Goal: Transaction & Acquisition: Book appointment/travel/reservation

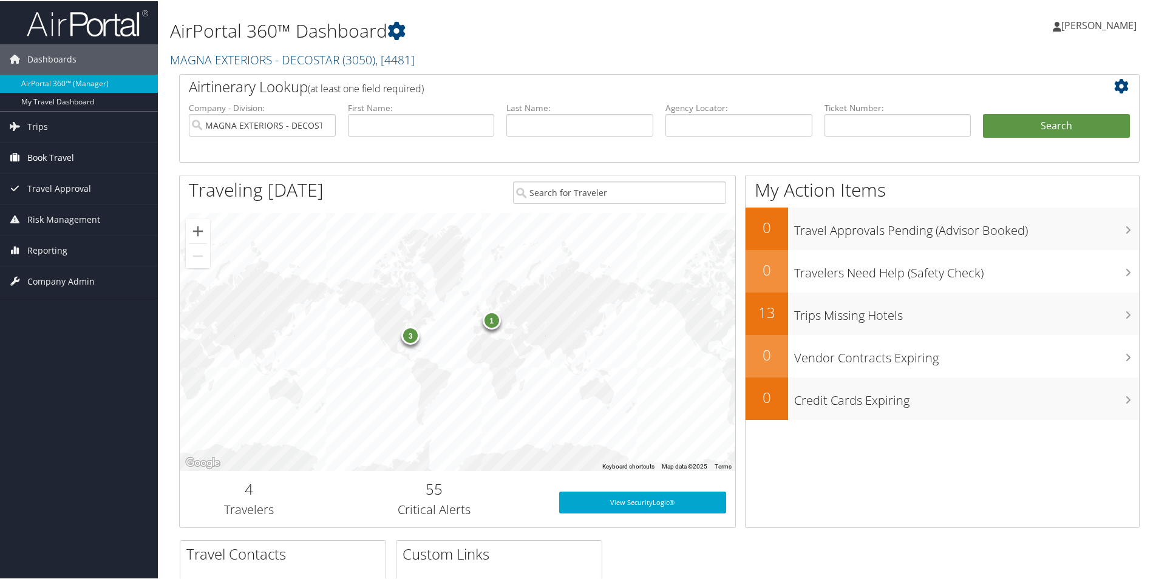
click at [52, 157] on span "Book Travel" at bounding box center [50, 156] width 47 height 30
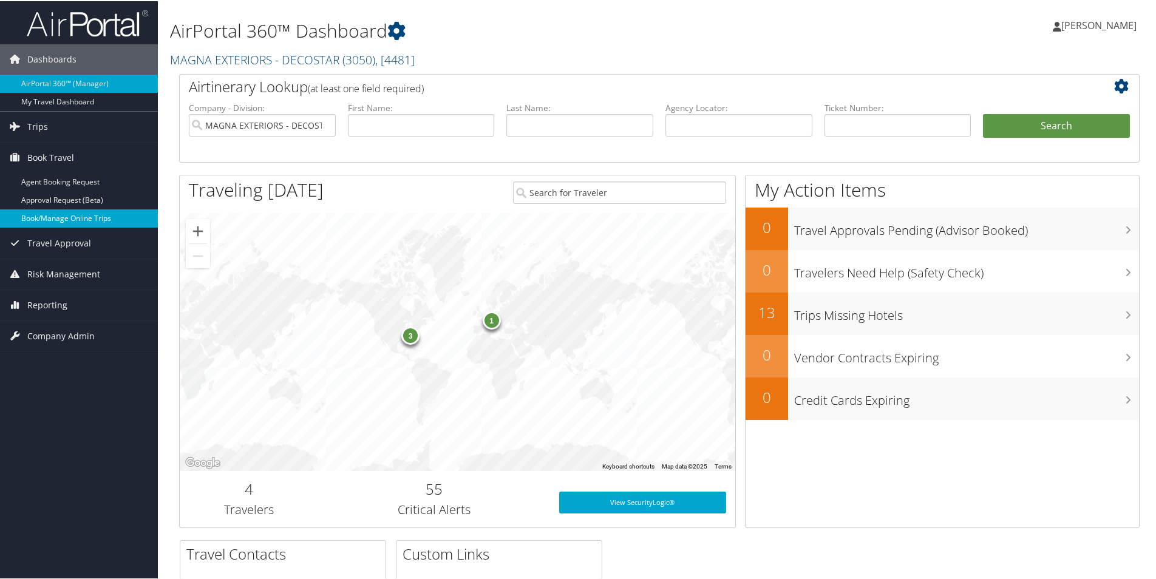
click at [84, 222] on link "Book/Manage Online Trips" at bounding box center [79, 217] width 158 height 18
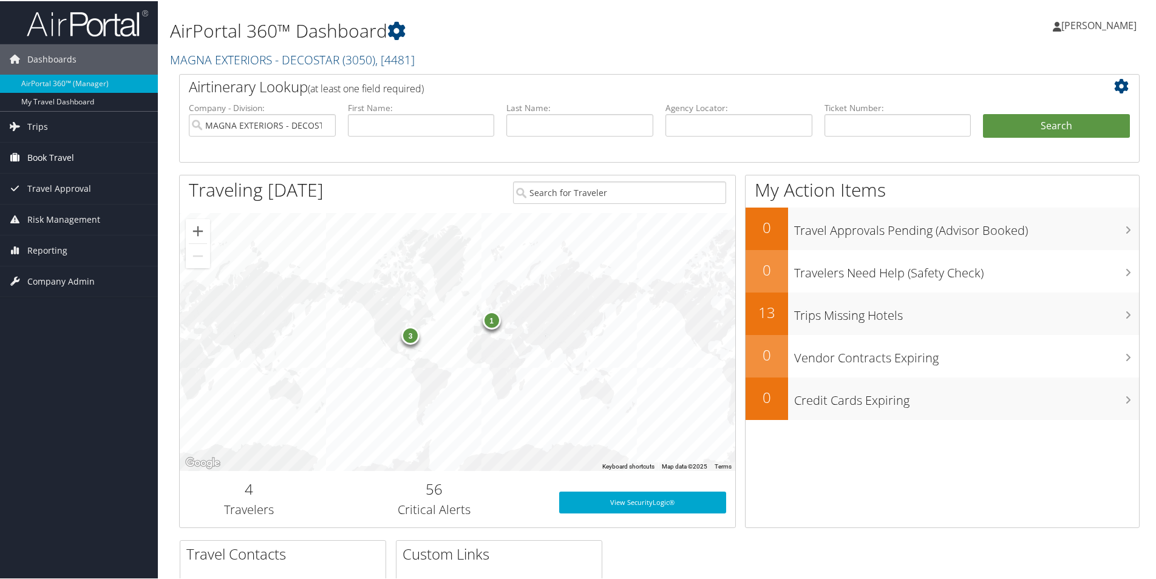
click at [54, 160] on span "Book Travel" at bounding box center [50, 156] width 47 height 30
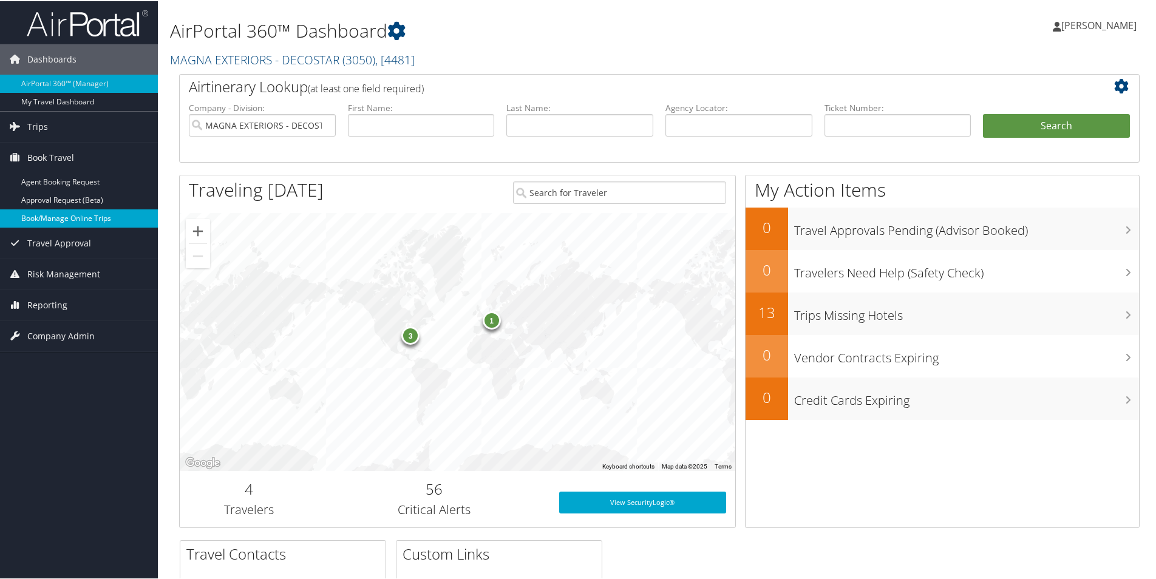
click at [61, 217] on link "Book/Manage Online Trips" at bounding box center [79, 217] width 158 height 18
